Goal: Information Seeking & Learning: Learn about a topic

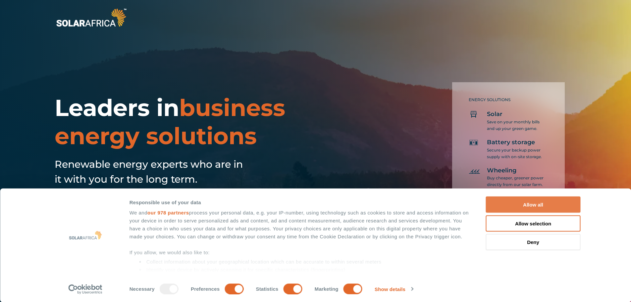
click at [557, 208] on button "Allow all" at bounding box center [533, 204] width 95 height 16
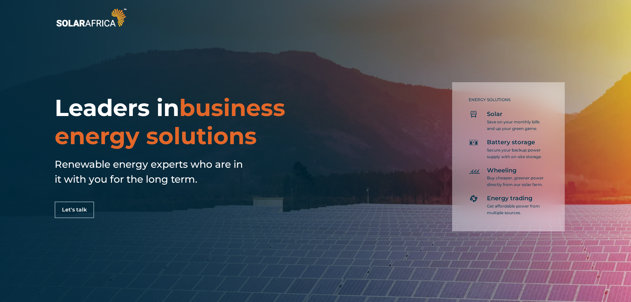
click at [80, 210] on span "Let's talk" at bounding box center [74, 209] width 25 height 5
click at [101, 25] on img at bounding box center [91, 18] width 73 height 22
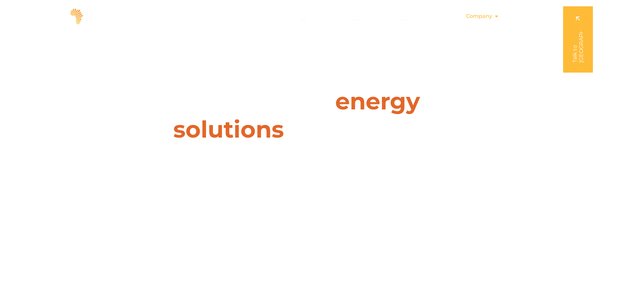
click at [491, 18] on span "Company" at bounding box center [479, 16] width 26 height 8
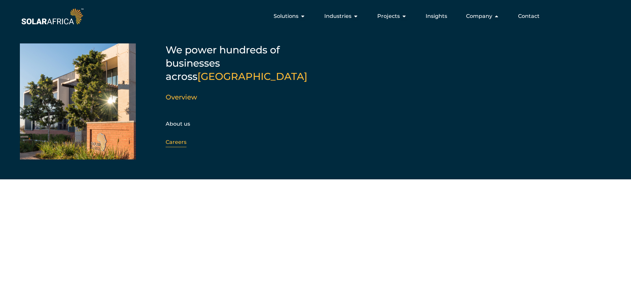
click at [180, 139] on link "Careers" at bounding box center [176, 142] width 21 height 6
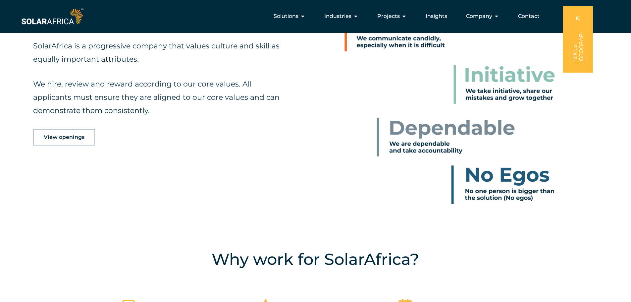
click at [78, 142] on link "View openings" at bounding box center [64, 137] width 62 height 17
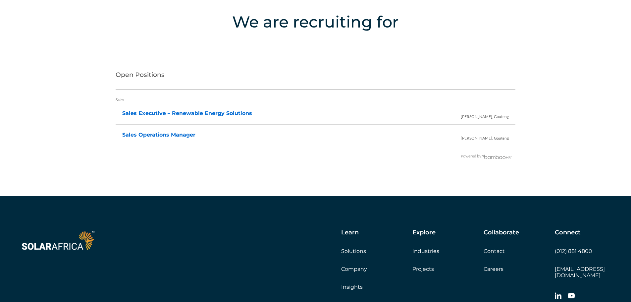
scroll to position [1348, 0]
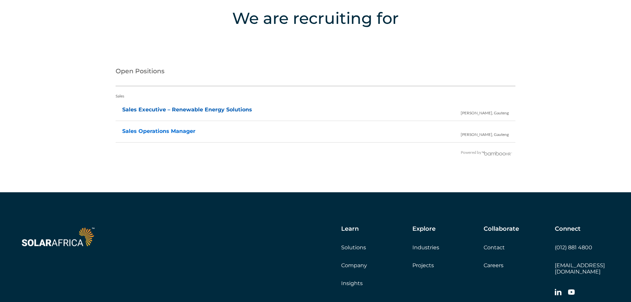
click at [219, 111] on link "Sales Executive – Renewable Energy Solutions" at bounding box center [187, 109] width 130 height 6
